Goal: Use online tool/utility

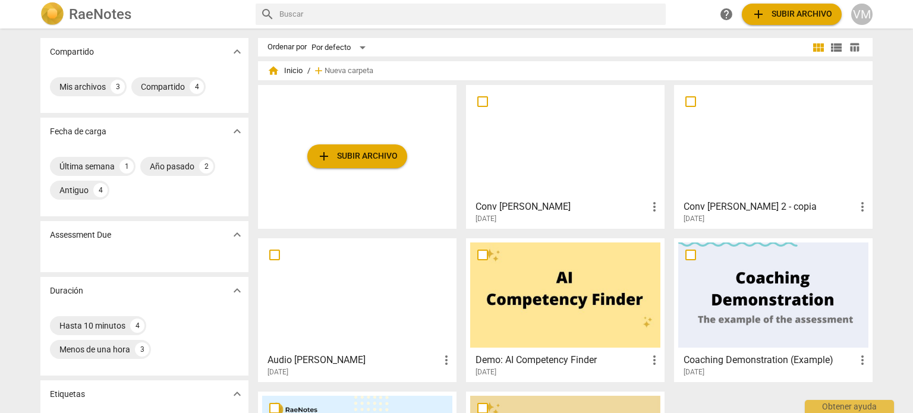
click at [585, 159] on div at bounding box center [565, 141] width 190 height 105
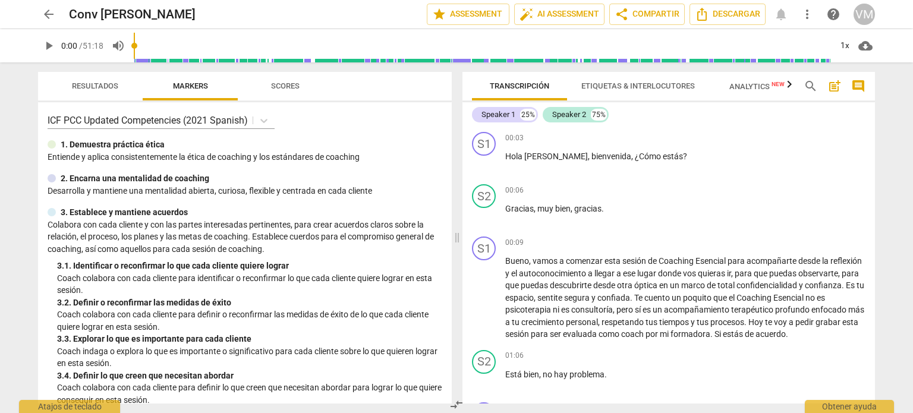
click at [762, 88] on span "Analytics New" at bounding box center [756, 86] width 55 height 9
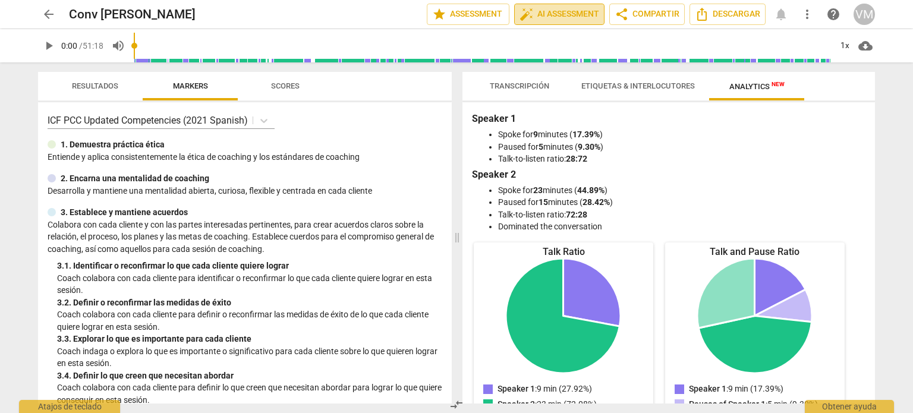
click at [541, 14] on span "auto_fix_high AI Assessment" at bounding box center [559, 14] width 80 height 14
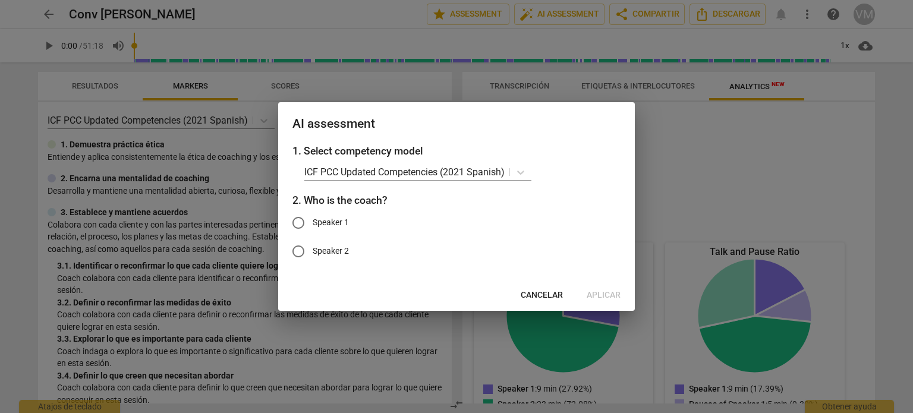
click at [296, 221] on input "Speaker 1" at bounding box center [298, 223] width 29 height 29
radio input "true"
click at [616, 292] on span "Aplicar" at bounding box center [604, 295] width 34 height 12
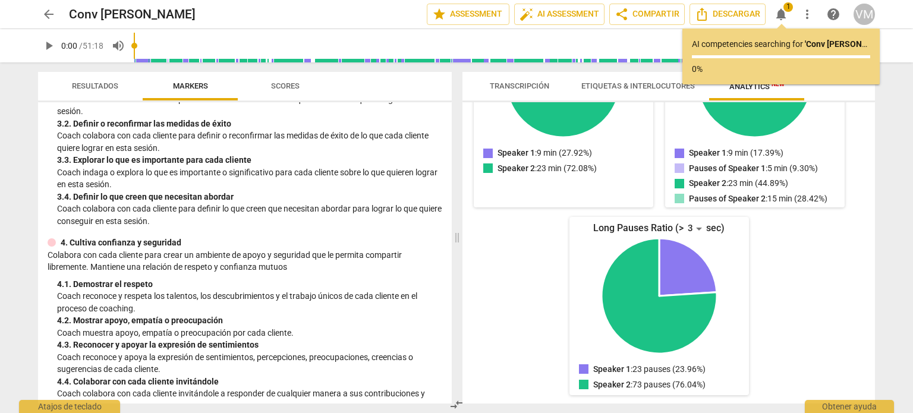
scroll to position [178, 0]
click at [525, 84] on span "Transcripción" at bounding box center [519, 85] width 59 height 9
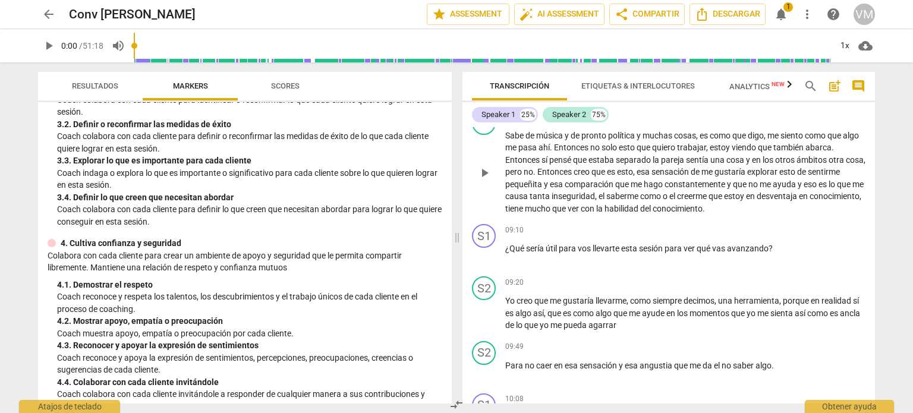
scroll to position [1189, 0]
